Goal: Information Seeking & Learning: Learn about a topic

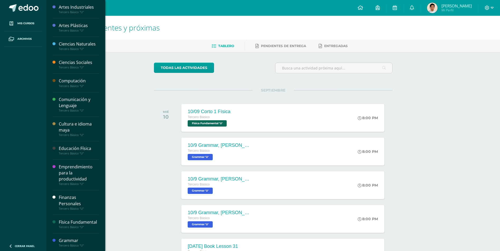
scroll to position [82, 0]
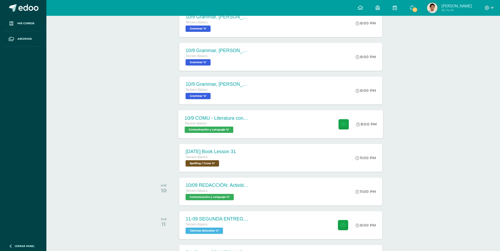
scroll to position [135, 2]
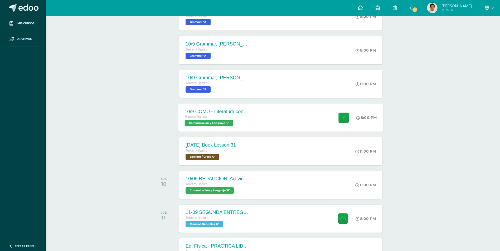
click at [228, 131] on div "10/9 COMU - Literatura contemporánea- Anotaciones en el cuaderno. [PERSON_NAME]…" at bounding box center [216, 118] width 77 height 28
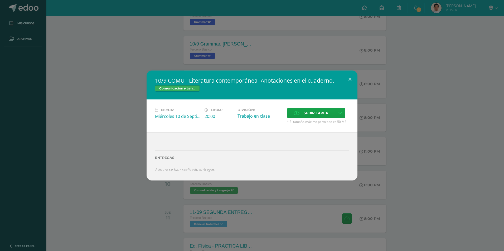
click at [84, 135] on div "10/9 COMU - Literatura contemporánea- Anotaciones en el cuaderno. Comunicación …" at bounding box center [251, 126] width 499 height 110
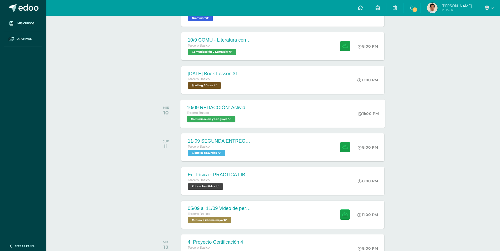
scroll to position [188, 0]
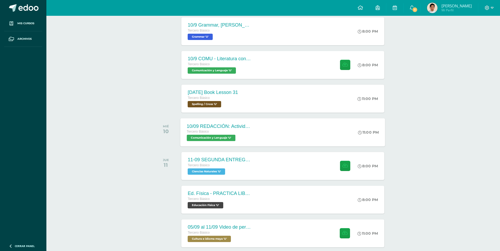
click at [249, 134] on div "Tercero Básico" at bounding box center [219, 132] width 64 height 6
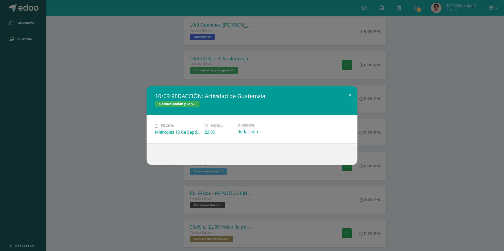
click at [157, 216] on div "10/09 REDACCIÓN: Actividad de Guatemala Comunicación y [GEOGRAPHIC_DATA] Fecha:…" at bounding box center [252, 125] width 504 height 251
